Goal: Transaction & Acquisition: Purchase product/service

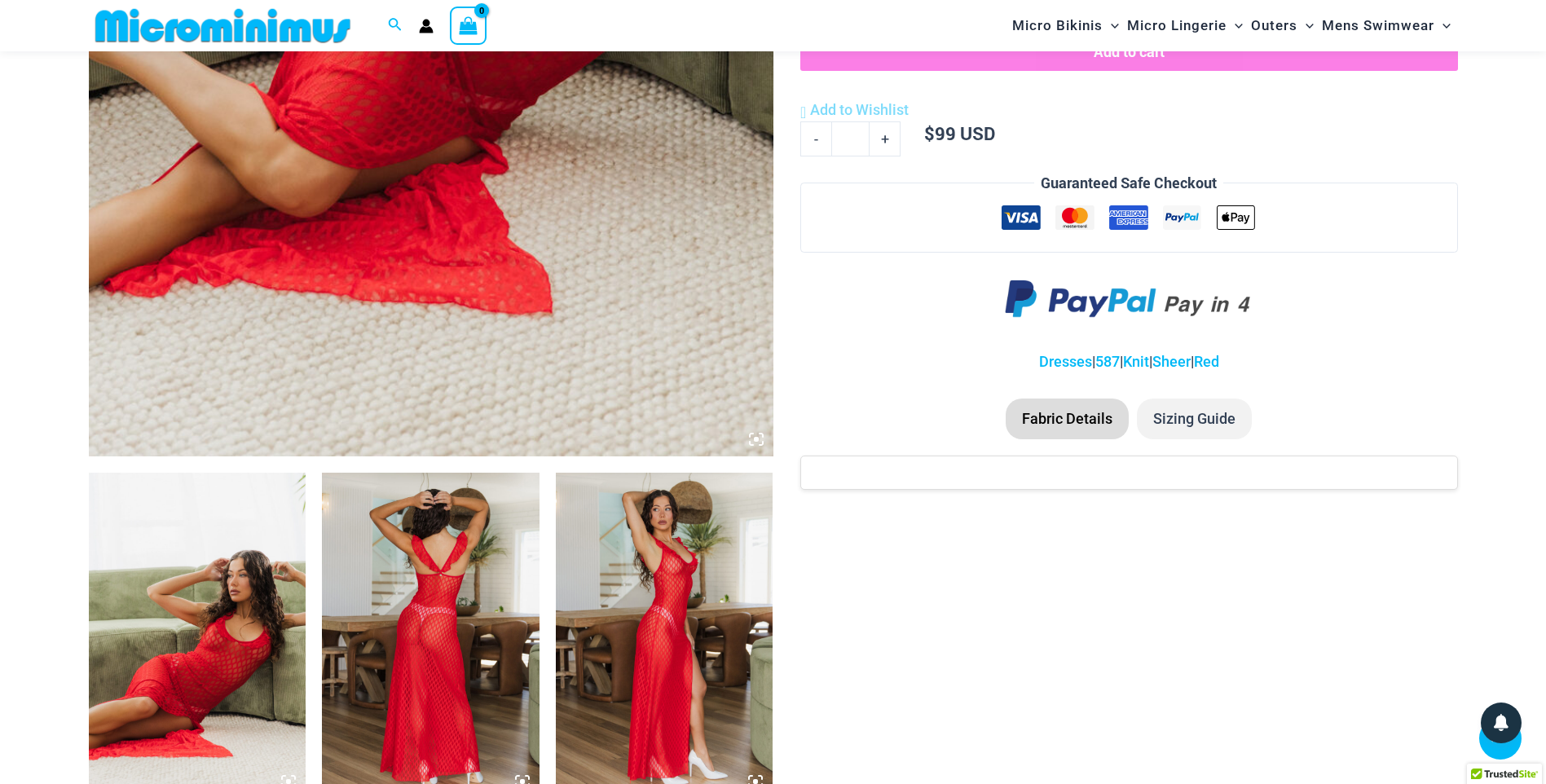
scroll to position [800, 0]
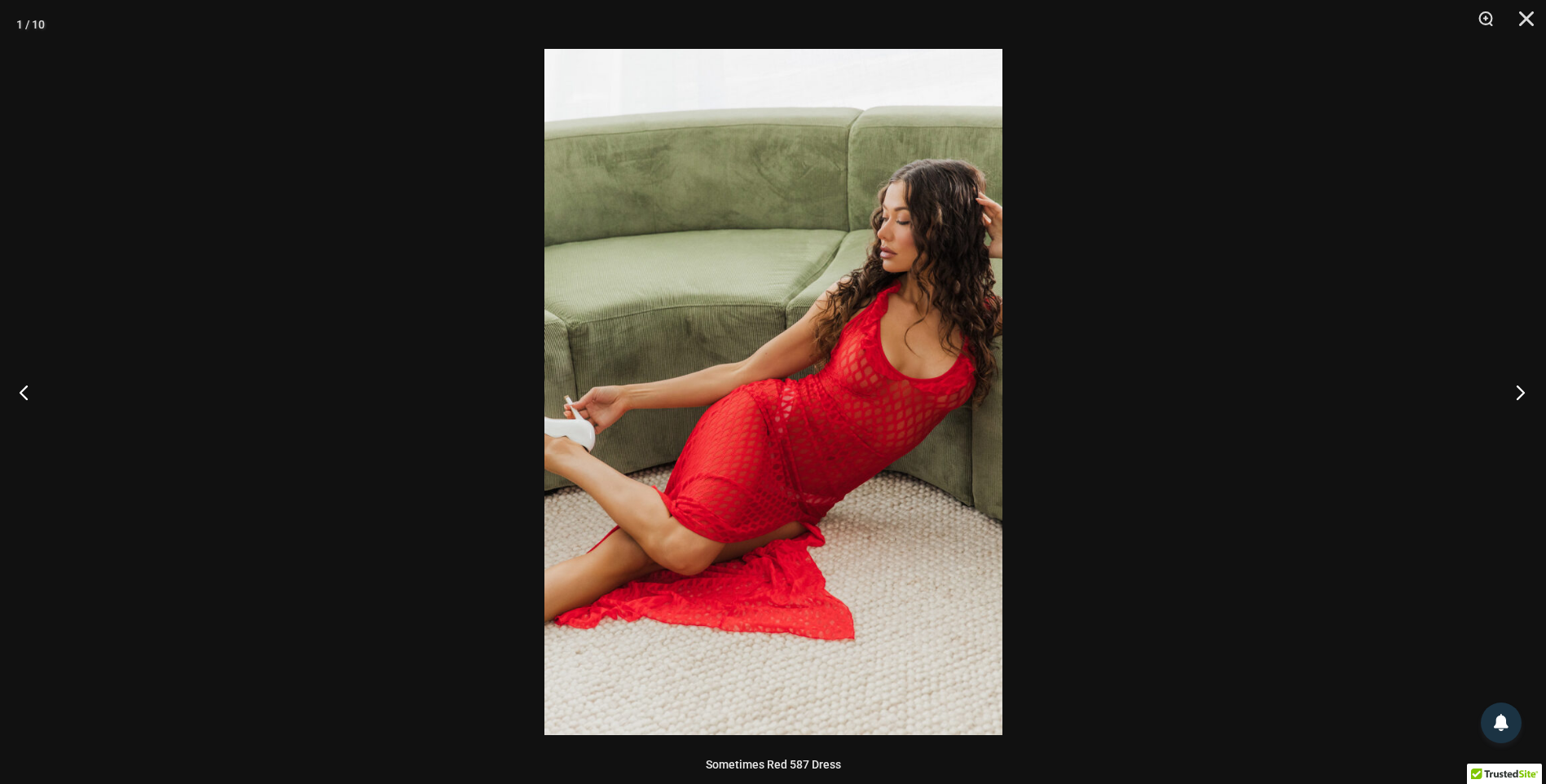
click at [1523, 393] on button "Next" at bounding box center [1515, 392] width 61 height 82
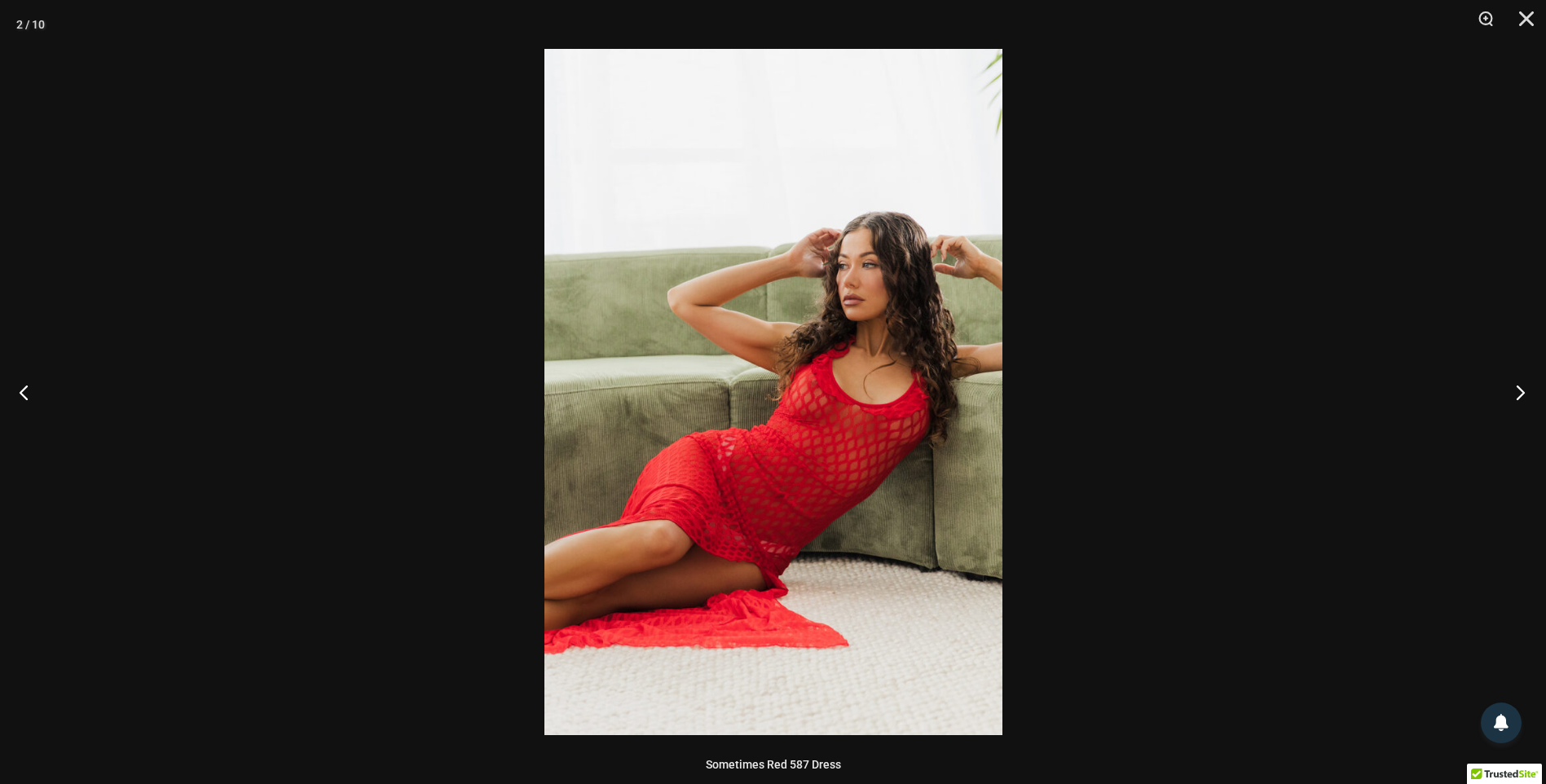
click at [1523, 393] on button "Next" at bounding box center [1515, 392] width 61 height 82
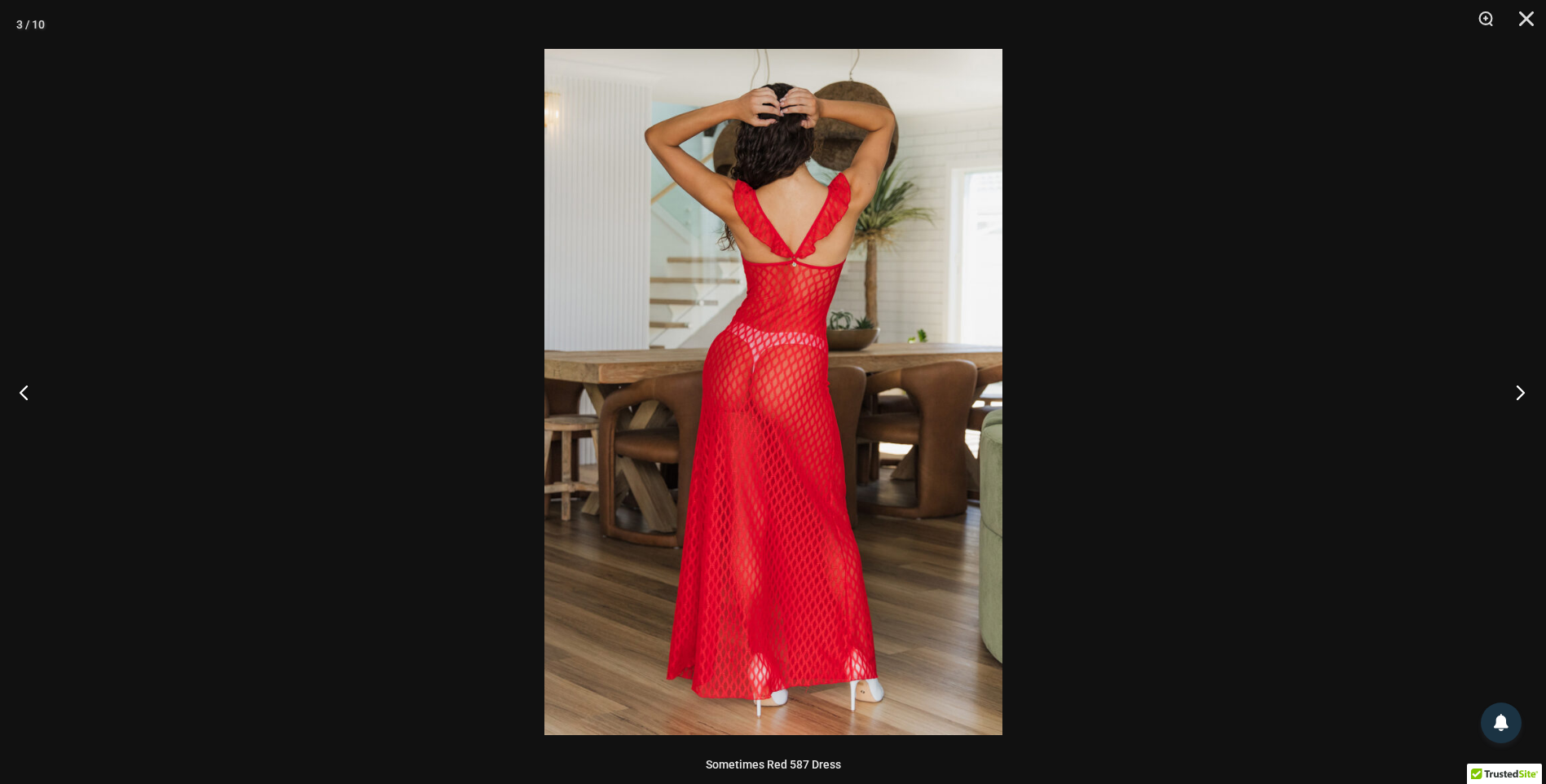
click at [1523, 393] on button "Next" at bounding box center [1515, 392] width 61 height 82
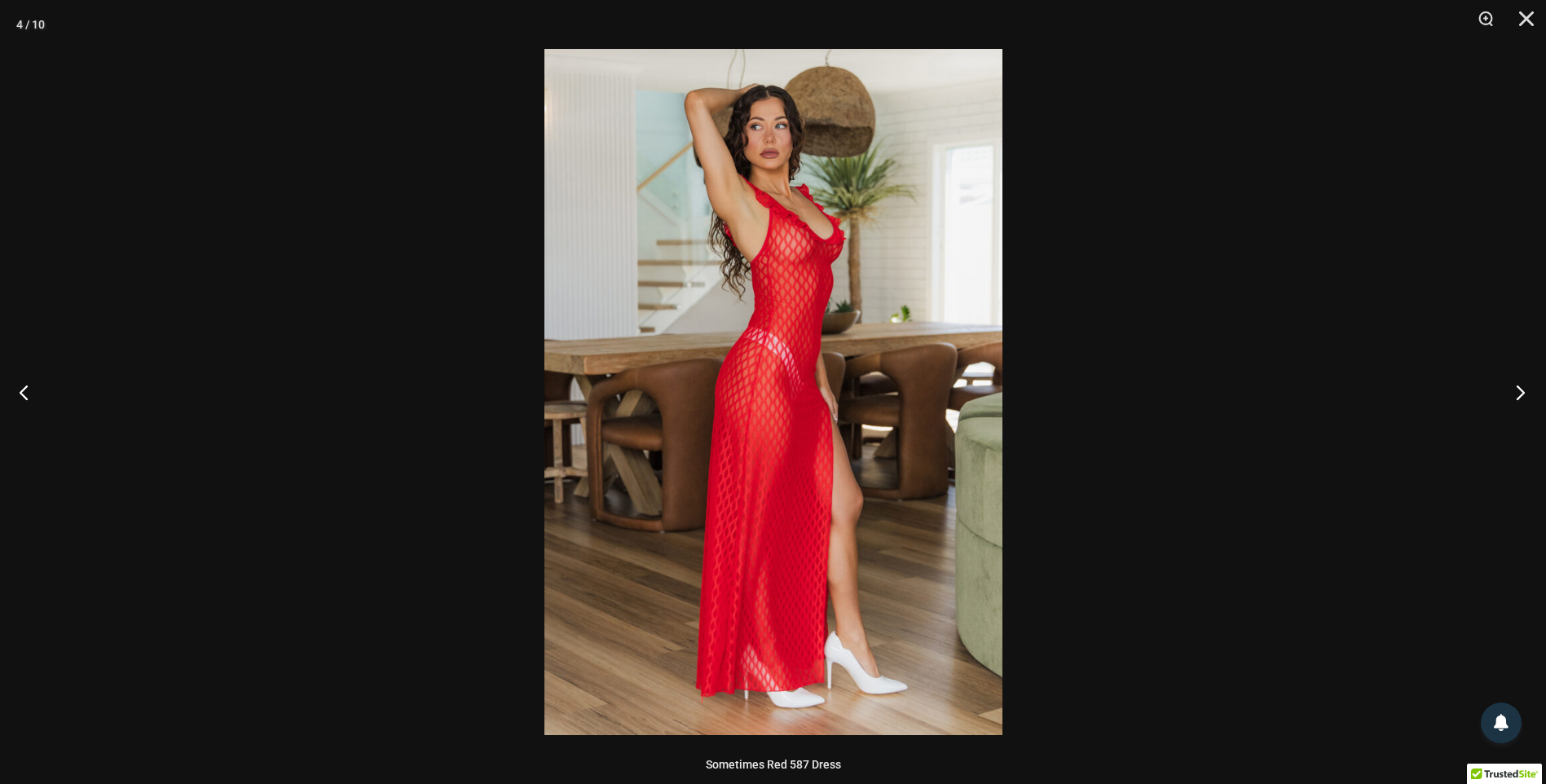
click at [1523, 393] on button "Next" at bounding box center [1515, 392] width 61 height 82
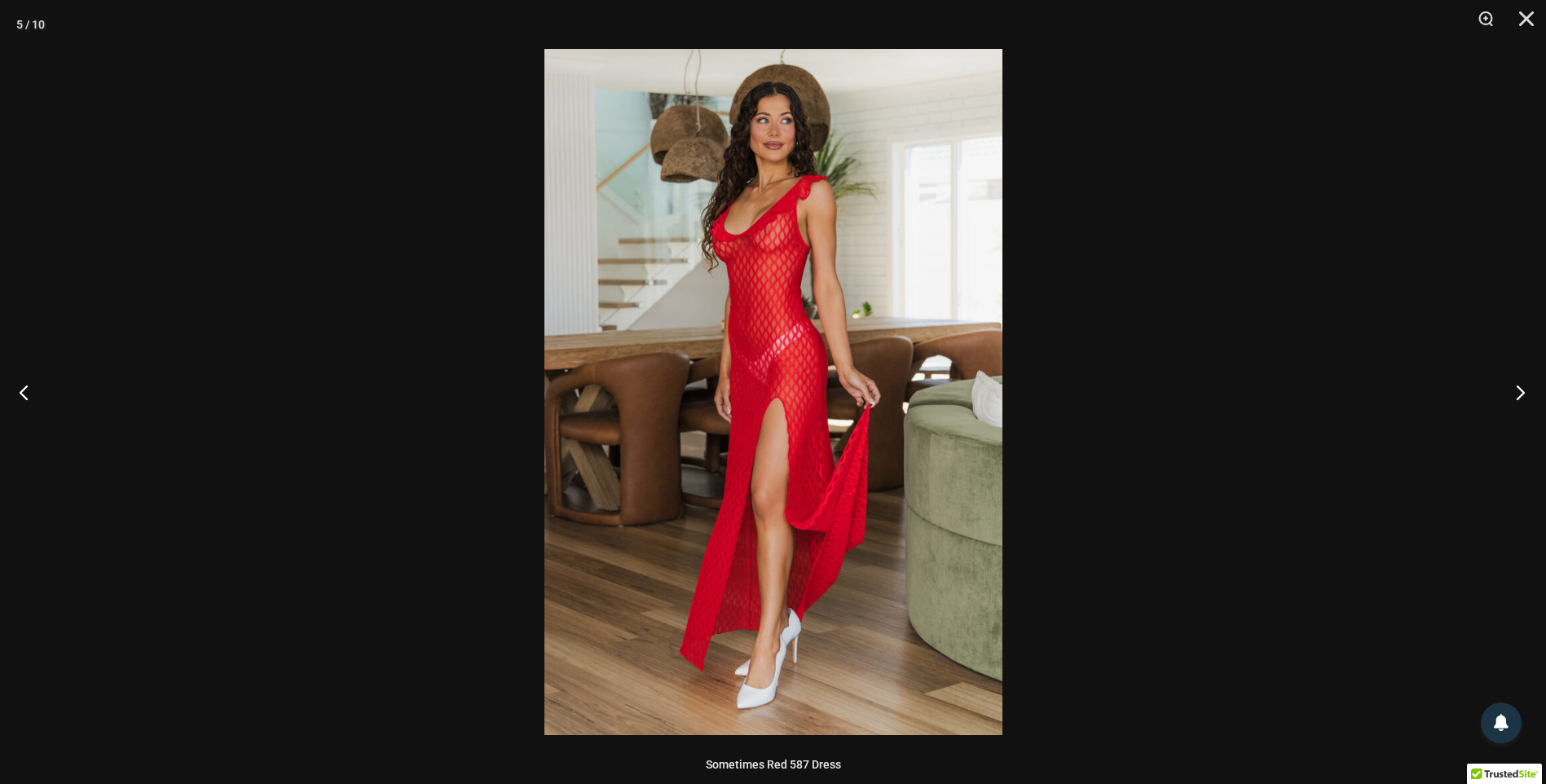
click at [1523, 393] on button "Next" at bounding box center [1515, 392] width 61 height 82
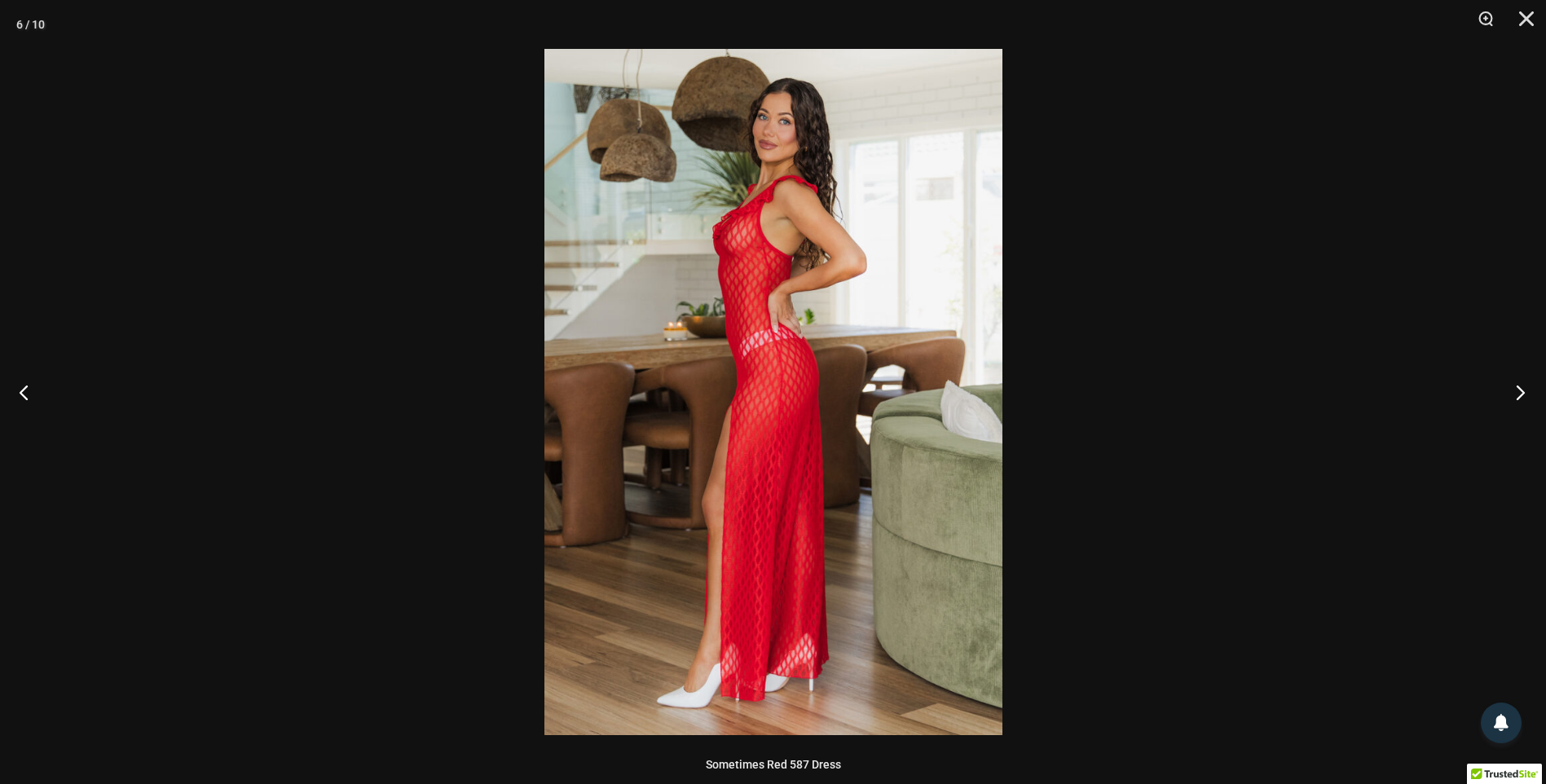
click at [1523, 393] on button "Next" at bounding box center [1515, 392] width 61 height 82
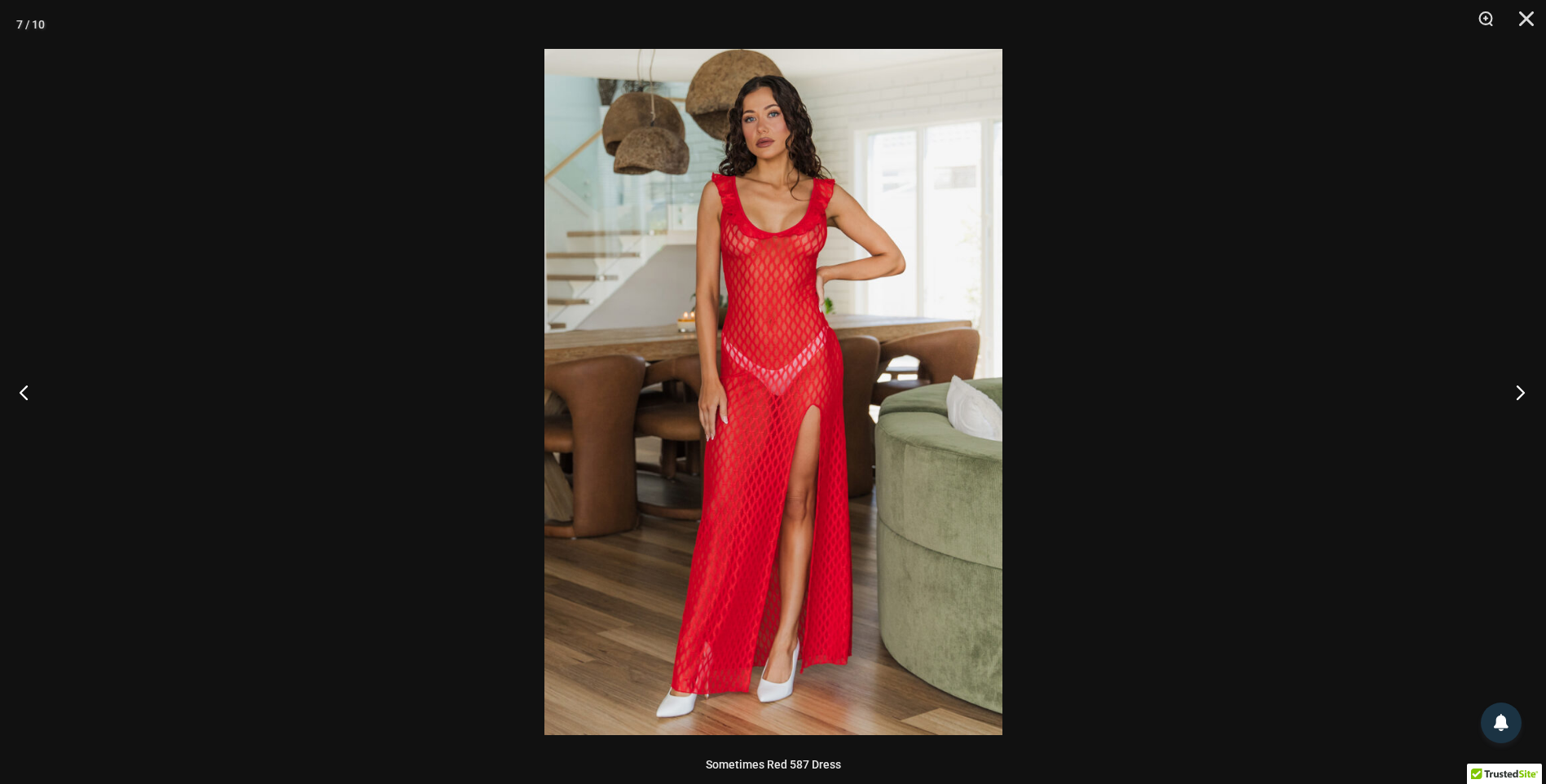
click at [1523, 393] on button "Next" at bounding box center [1515, 392] width 61 height 82
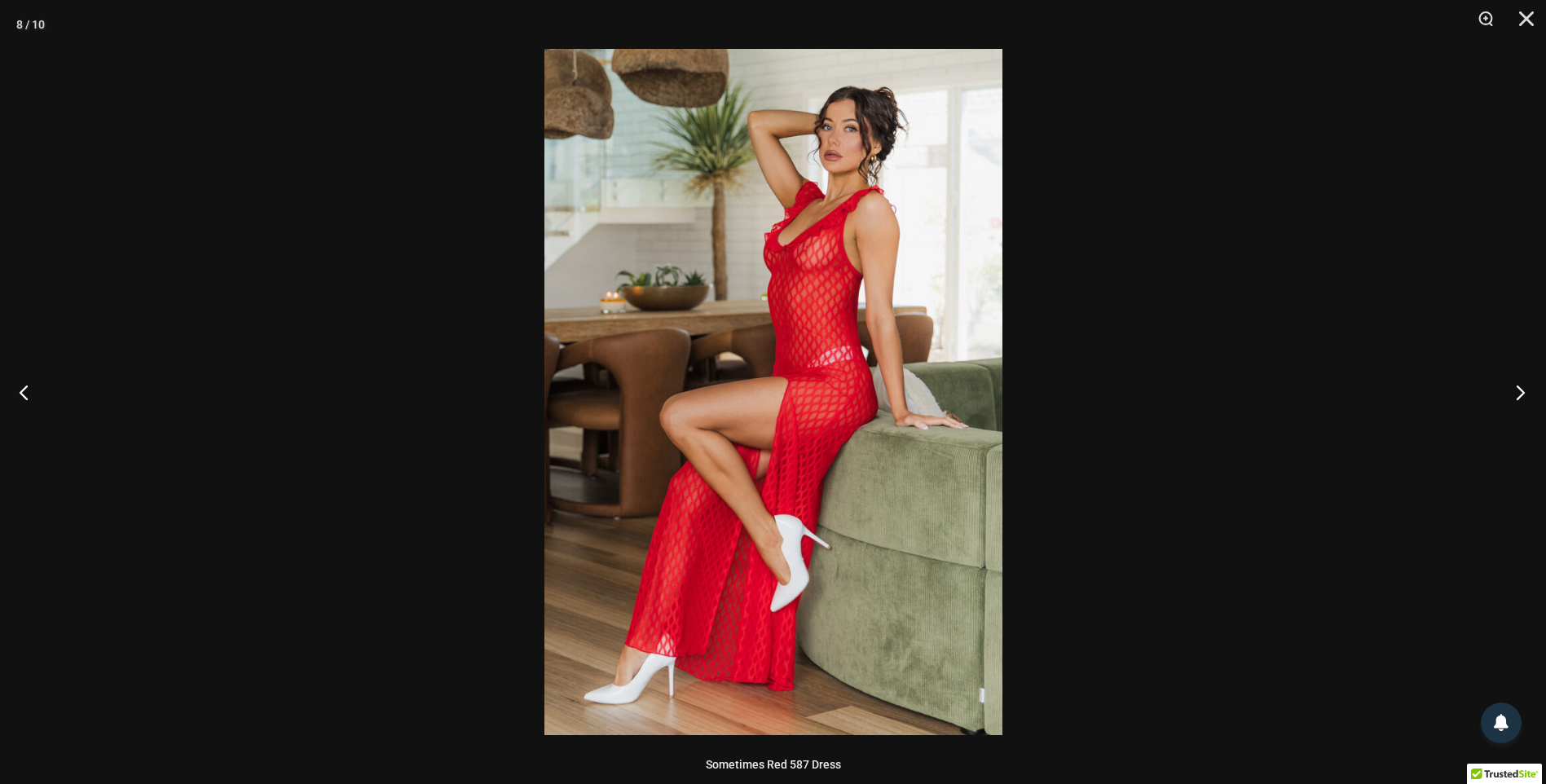
click at [1523, 393] on button "Next" at bounding box center [1515, 392] width 61 height 82
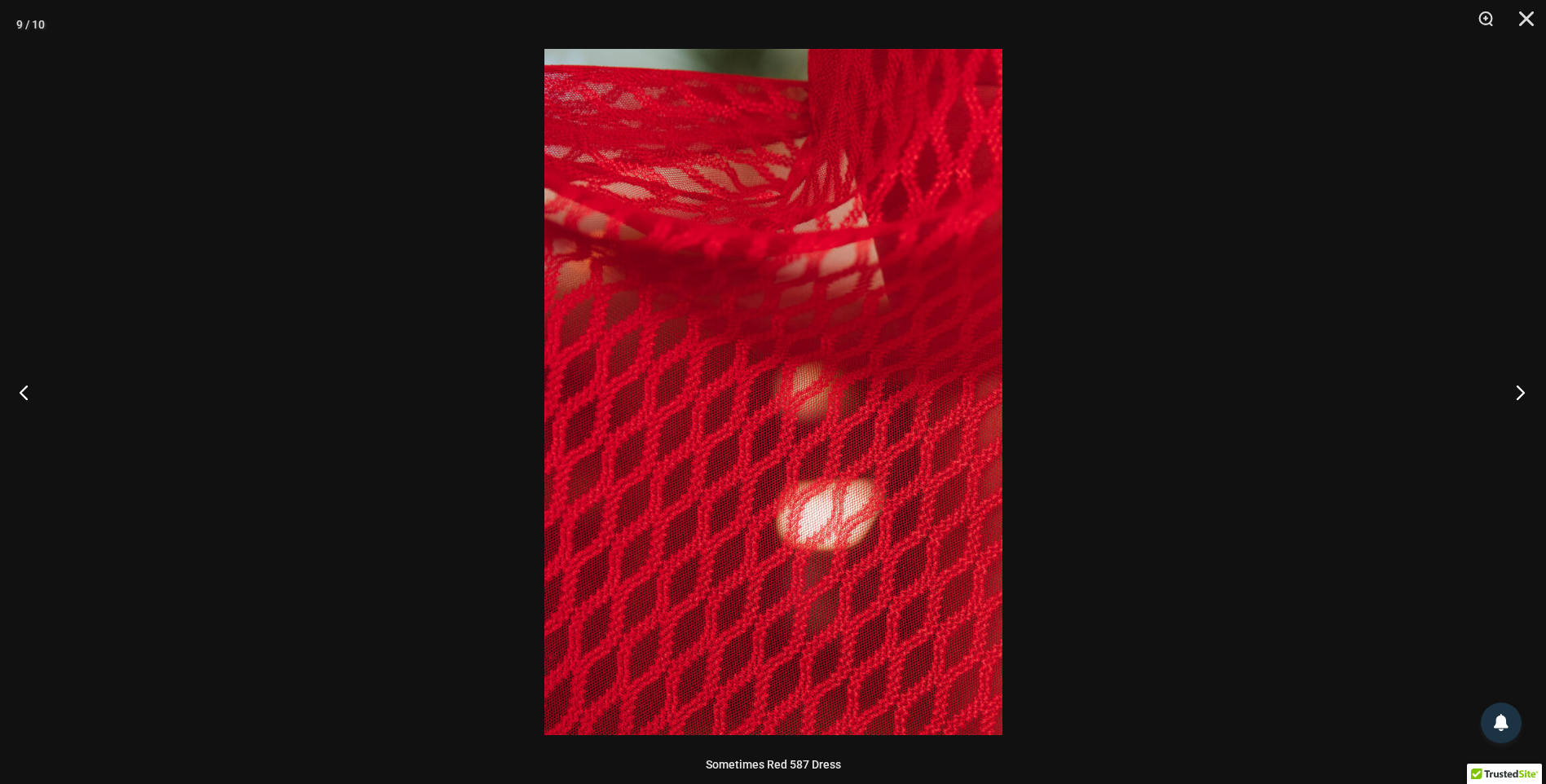
click at [1523, 393] on button "Next" at bounding box center [1515, 392] width 61 height 82
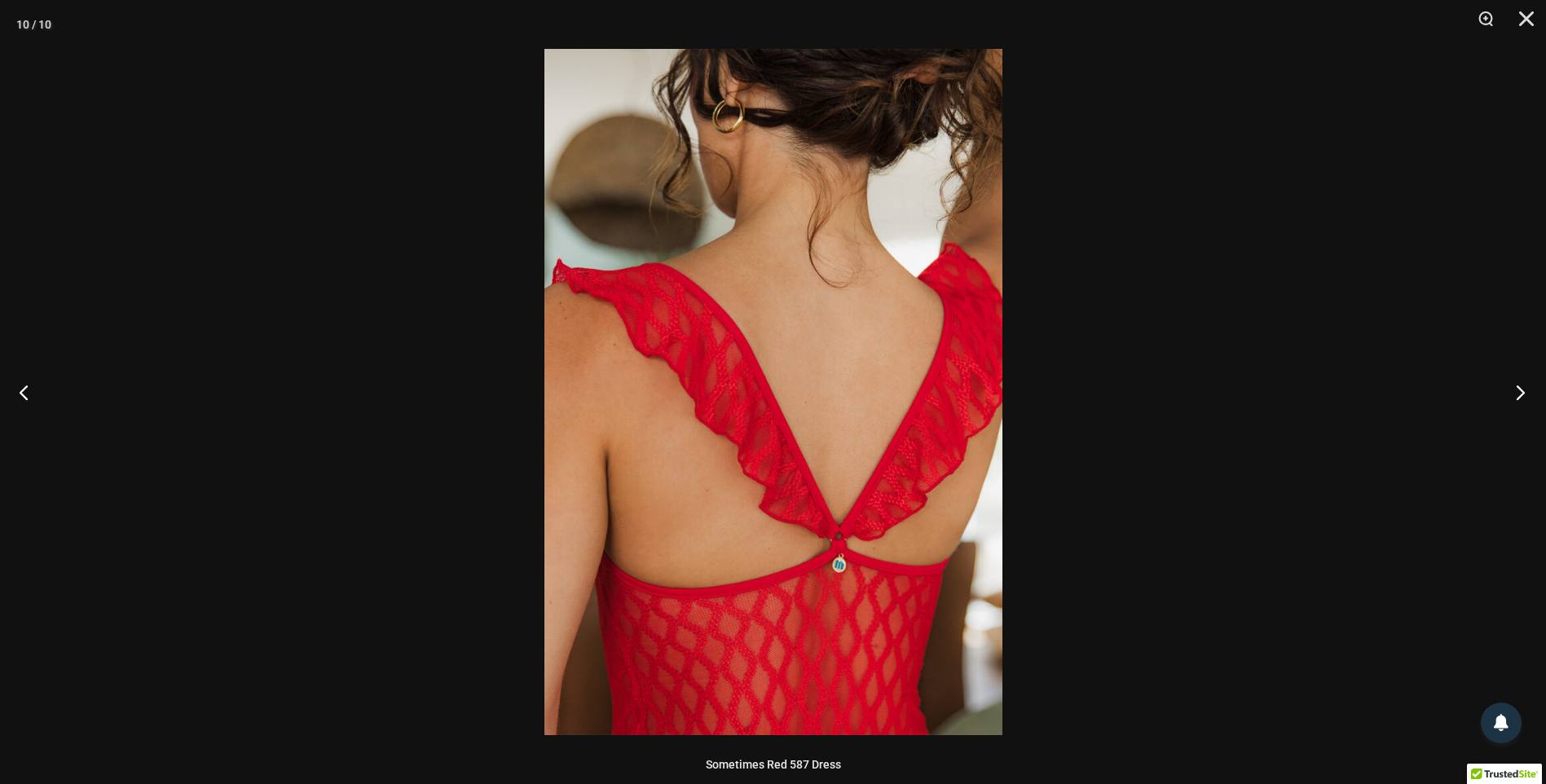
click at [1523, 393] on button "Next" at bounding box center [1515, 392] width 61 height 82
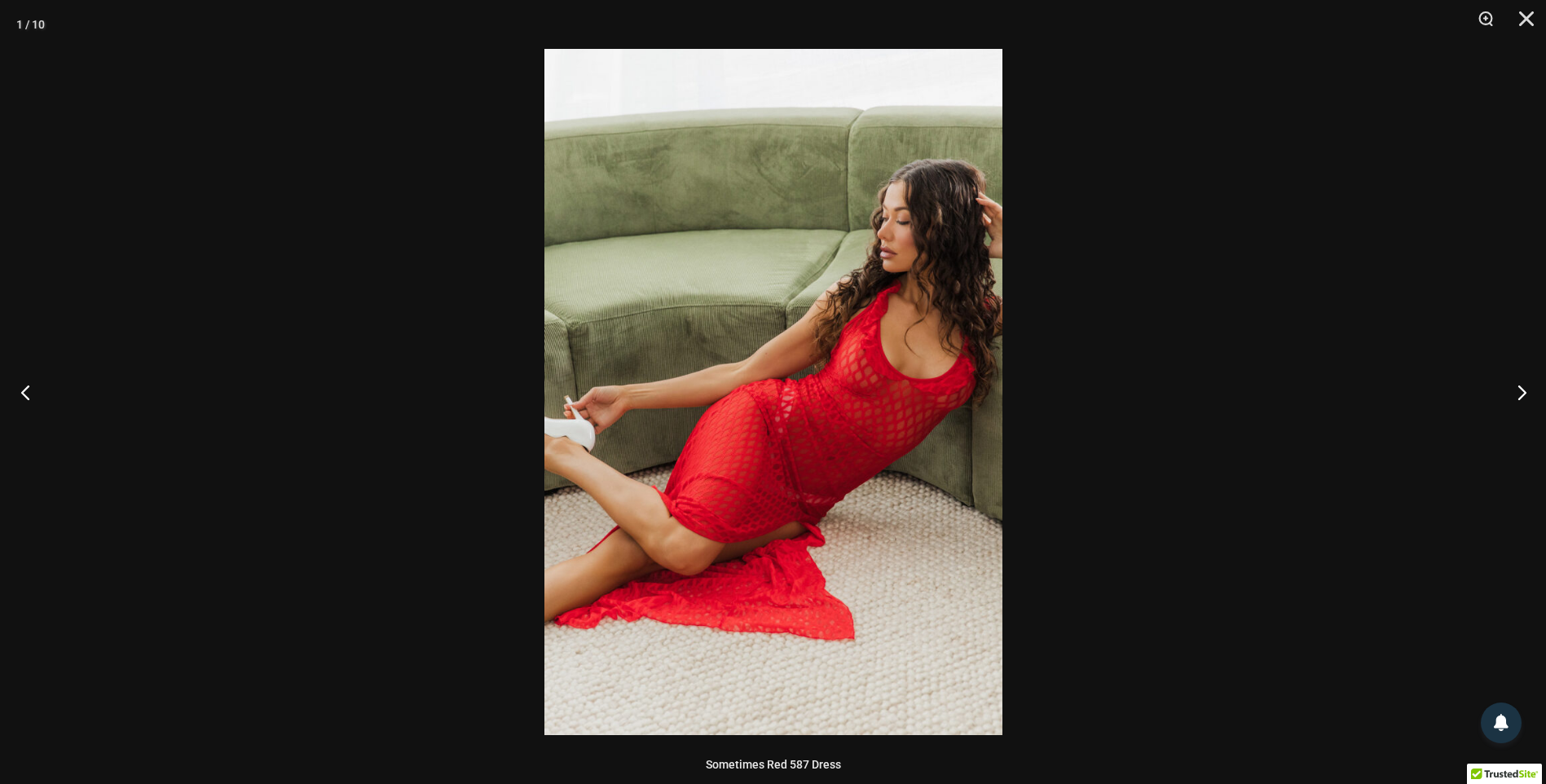
click at [41, 392] on button "Previous" at bounding box center [31, 392] width 61 height 82
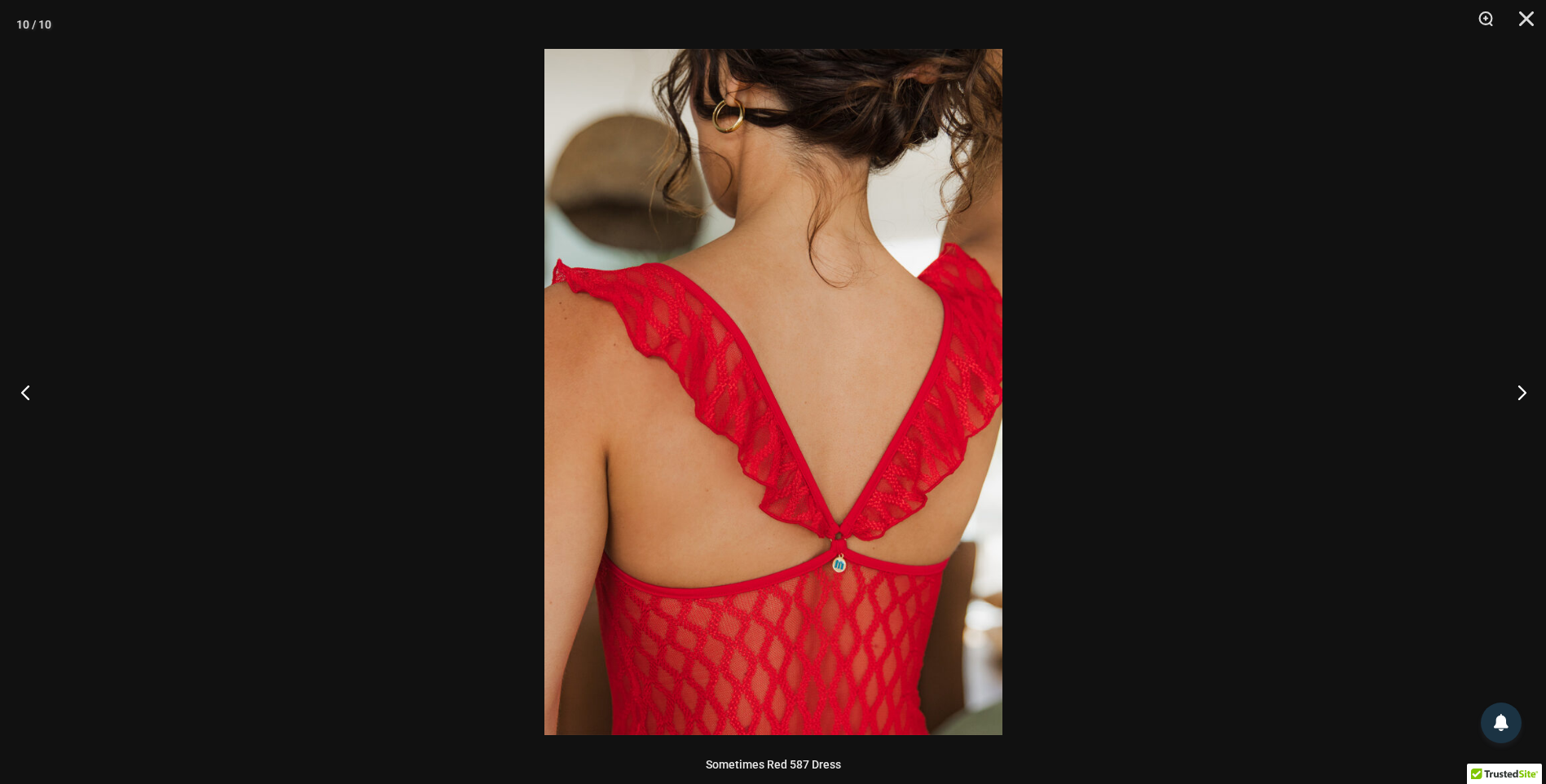
click at [39, 392] on button "Previous" at bounding box center [31, 392] width 61 height 82
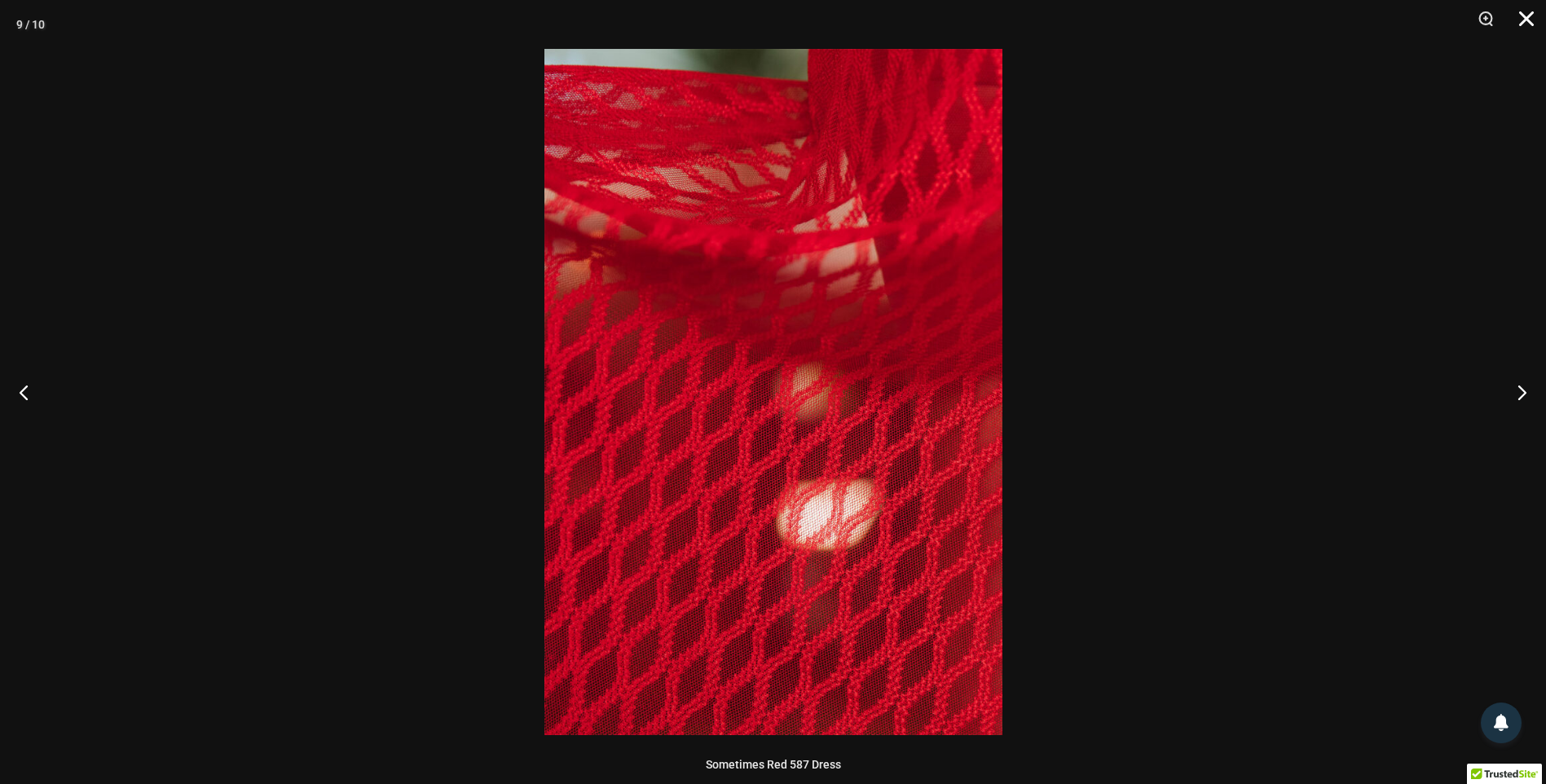
click at [1529, 20] on button "Close" at bounding box center [1520, 24] width 41 height 49
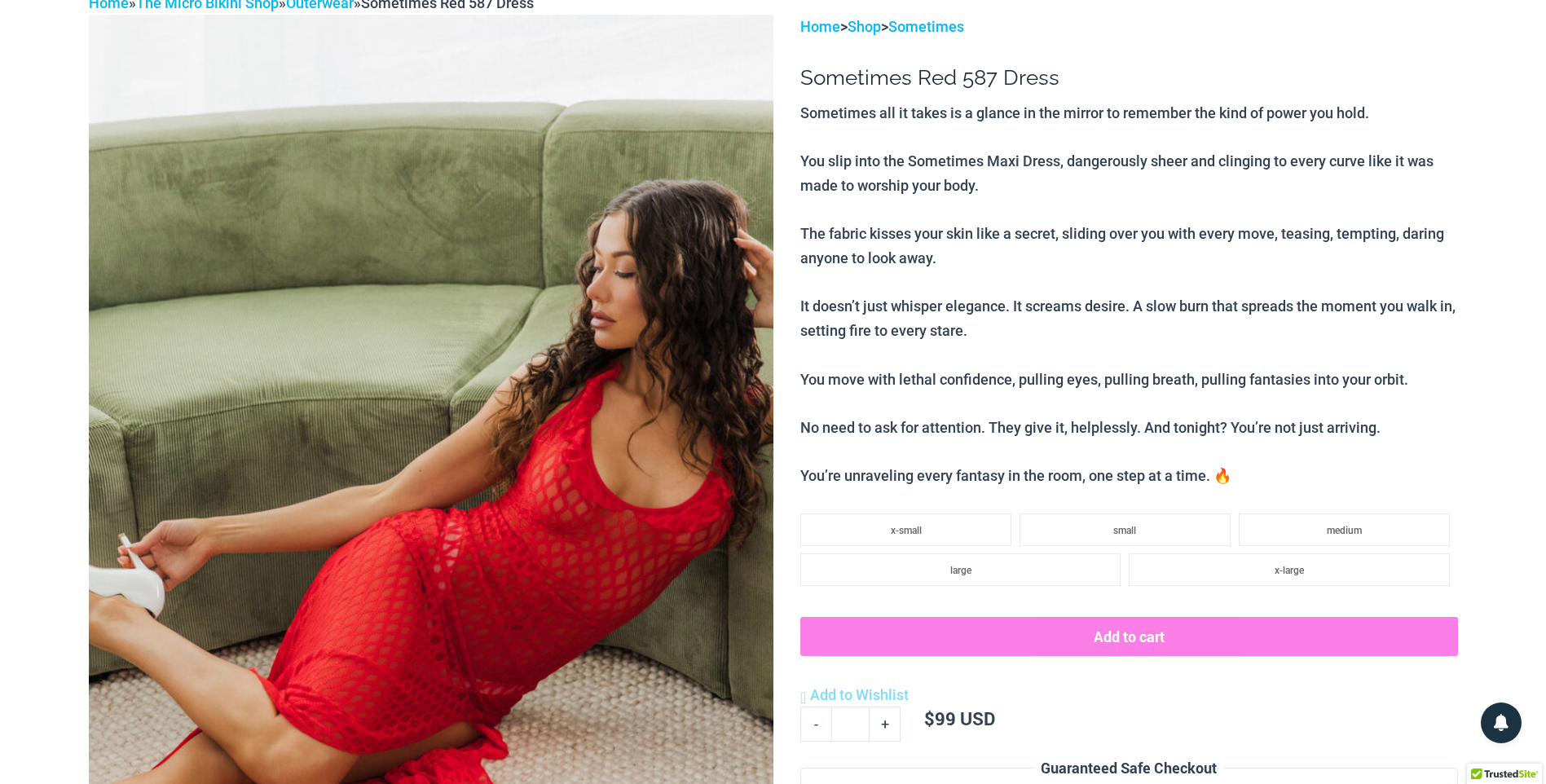
scroll to position [0, 0]
